Goal: Find specific page/section: Find specific page/section

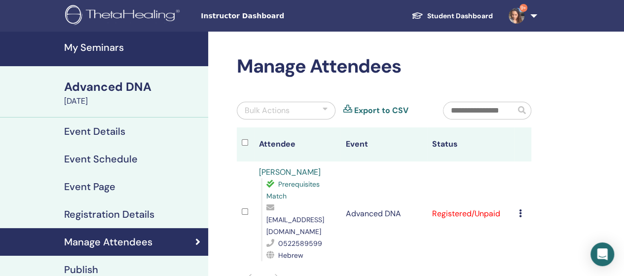
click at [124, 38] on link "My Seminars" at bounding box center [104, 49] width 208 height 35
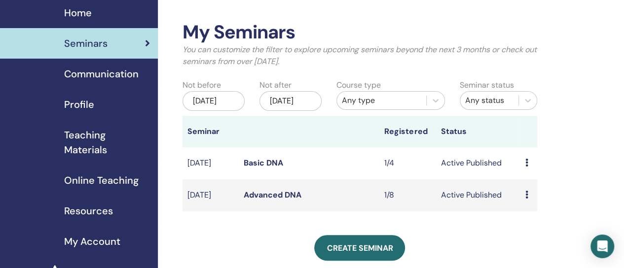
scroll to position [49, 0]
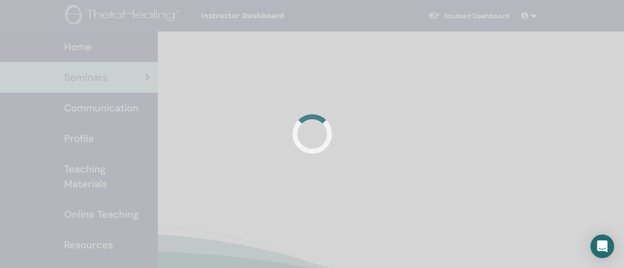
scroll to position [48, 0]
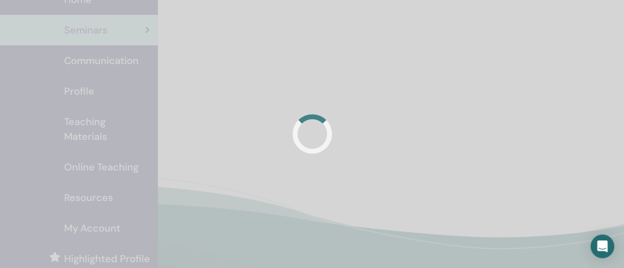
scroll to position [47, 0]
